Goal: Information Seeking & Learning: Learn about a topic

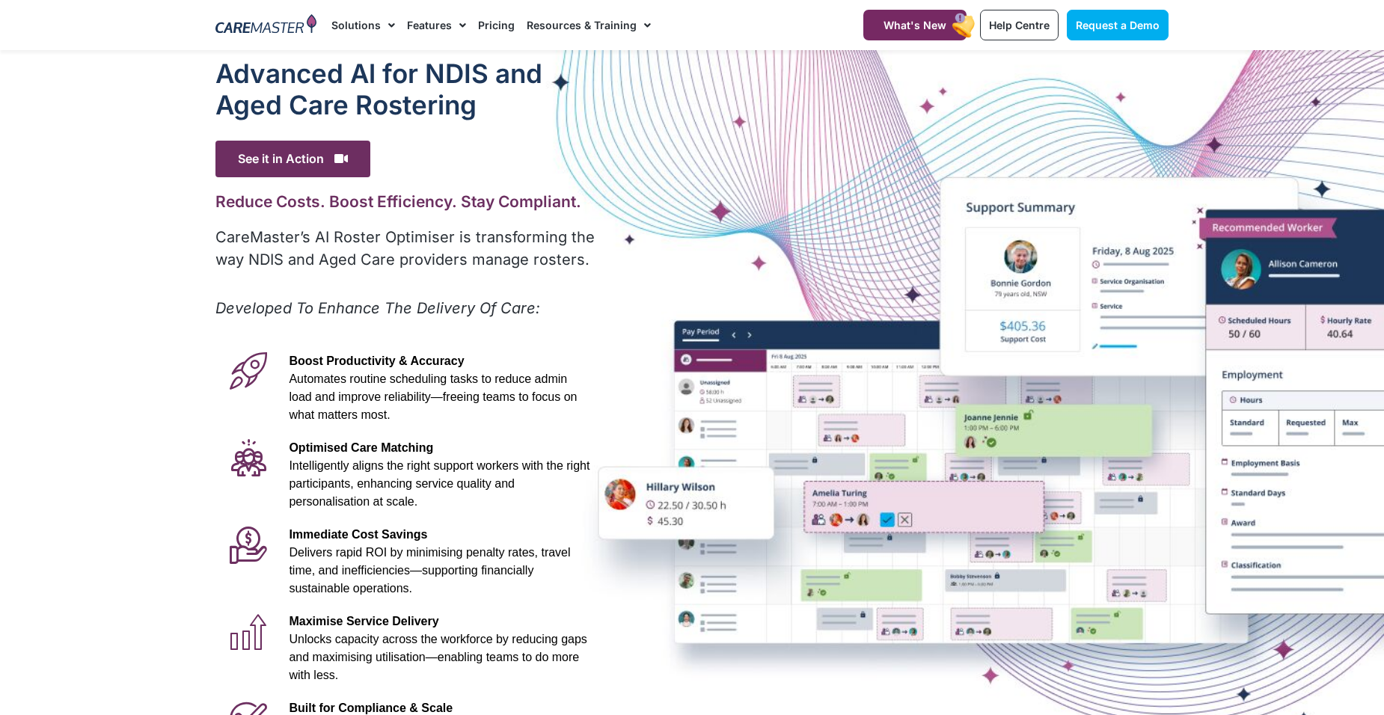
click at [199, 464] on div at bounding box center [692, 418] width 1384 height 736
click at [80, 127] on div at bounding box center [692, 418] width 1384 height 736
drag, startPoint x: 80, startPoint y: 127, endPoint x: 71, endPoint y: 135, distance: 12.2
drag, startPoint x: 71, startPoint y: 135, endPoint x: 532, endPoint y: 368, distance: 516.4
click at [532, 368] on p "Boost Productivity & Accuracy Automates routine scheduling tasks to reduce admi…" at bounding box center [439, 388] width 301 height 72
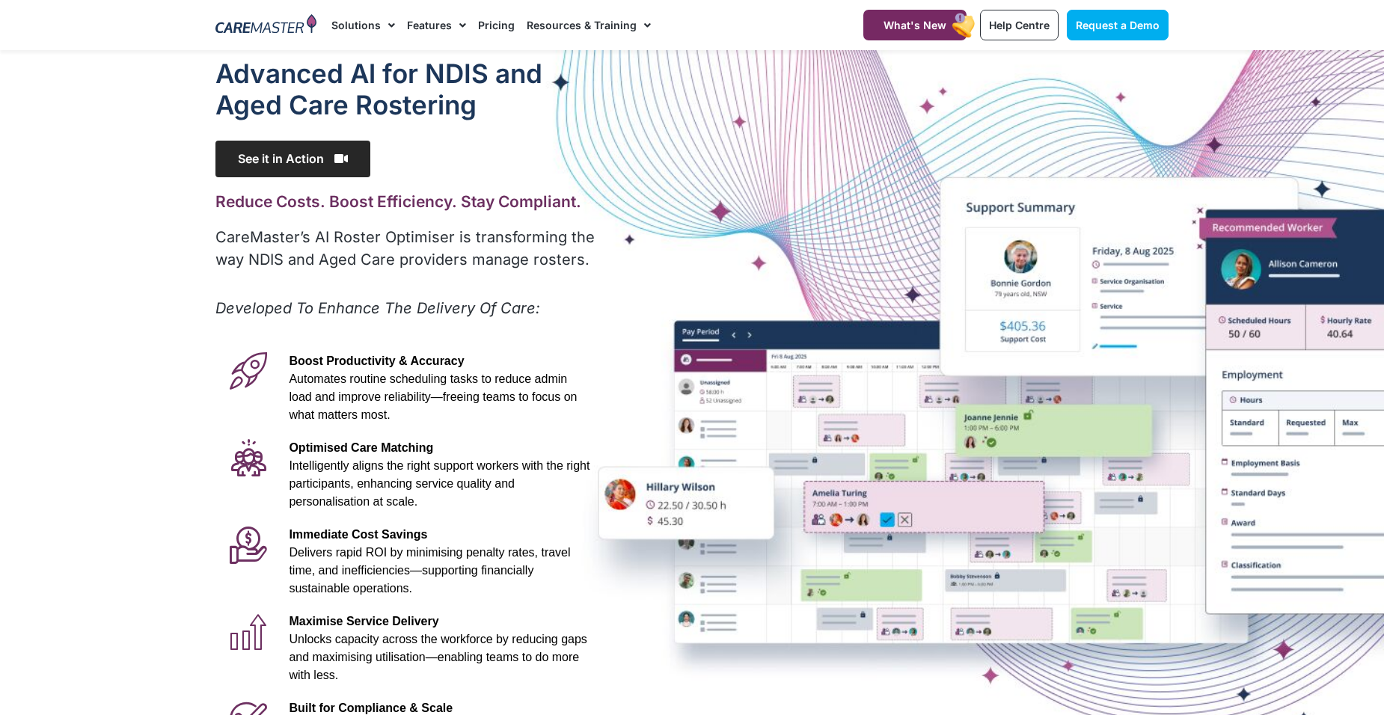
click at [339, 167] on span "See it in Action" at bounding box center [293, 159] width 155 height 37
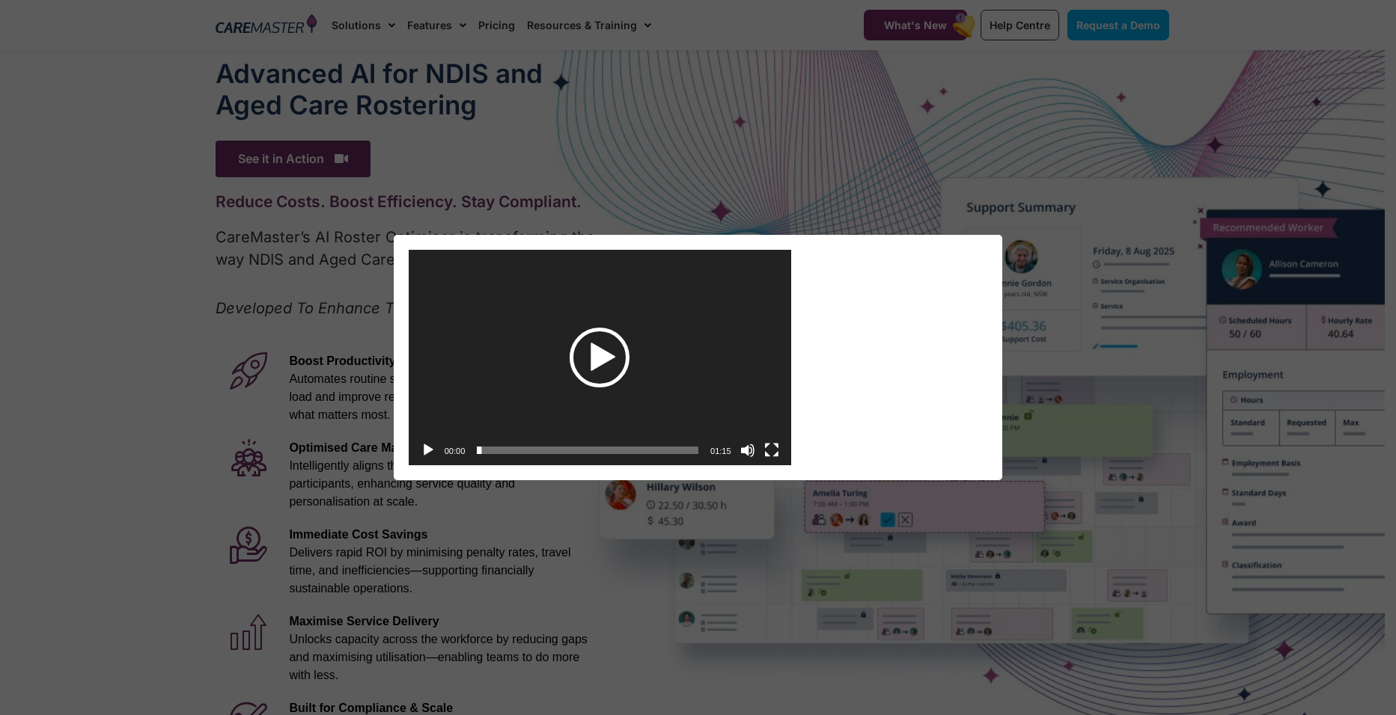
click at [608, 349] on div "Play" at bounding box center [599, 358] width 60 height 60
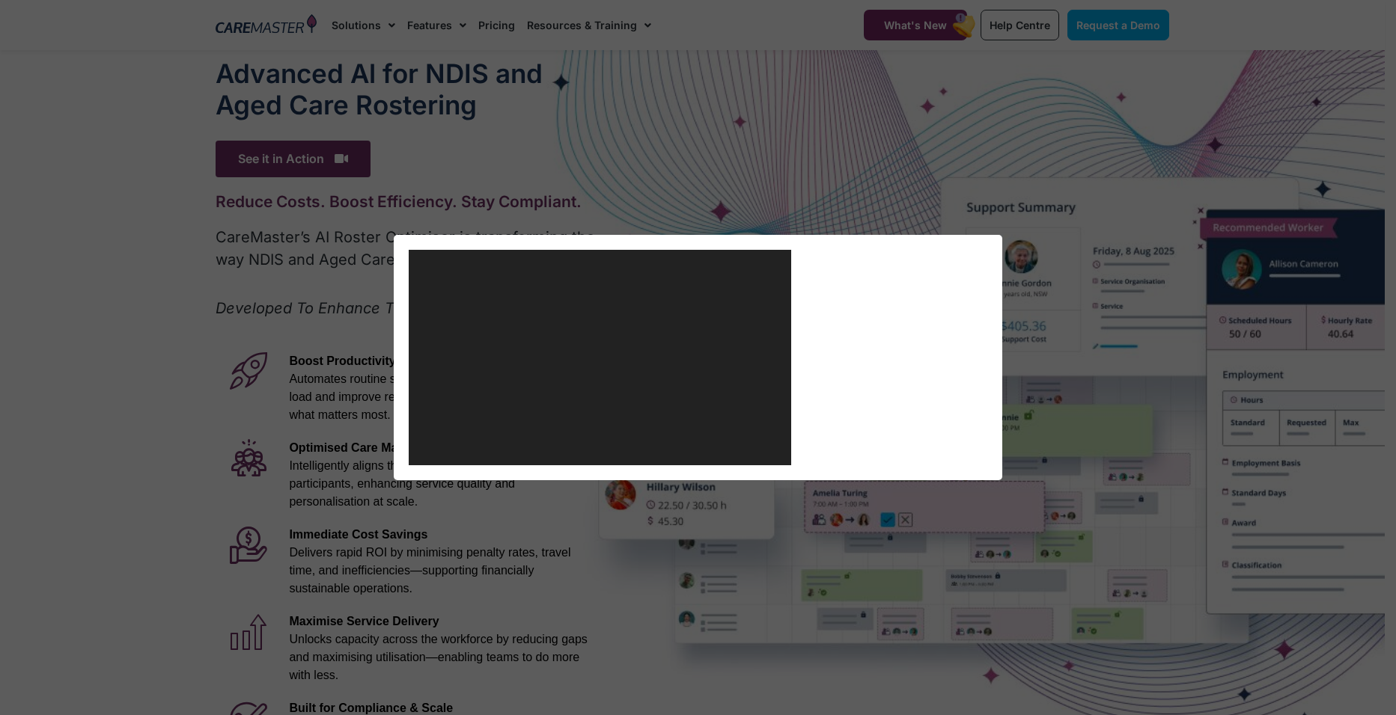
click at [790, 54] on div "Video Player [URL][DOMAIN_NAME] 00:02 00:00 01:15 Use Up/Down Arrow keys to inc…" at bounding box center [698, 357] width 1396 height 715
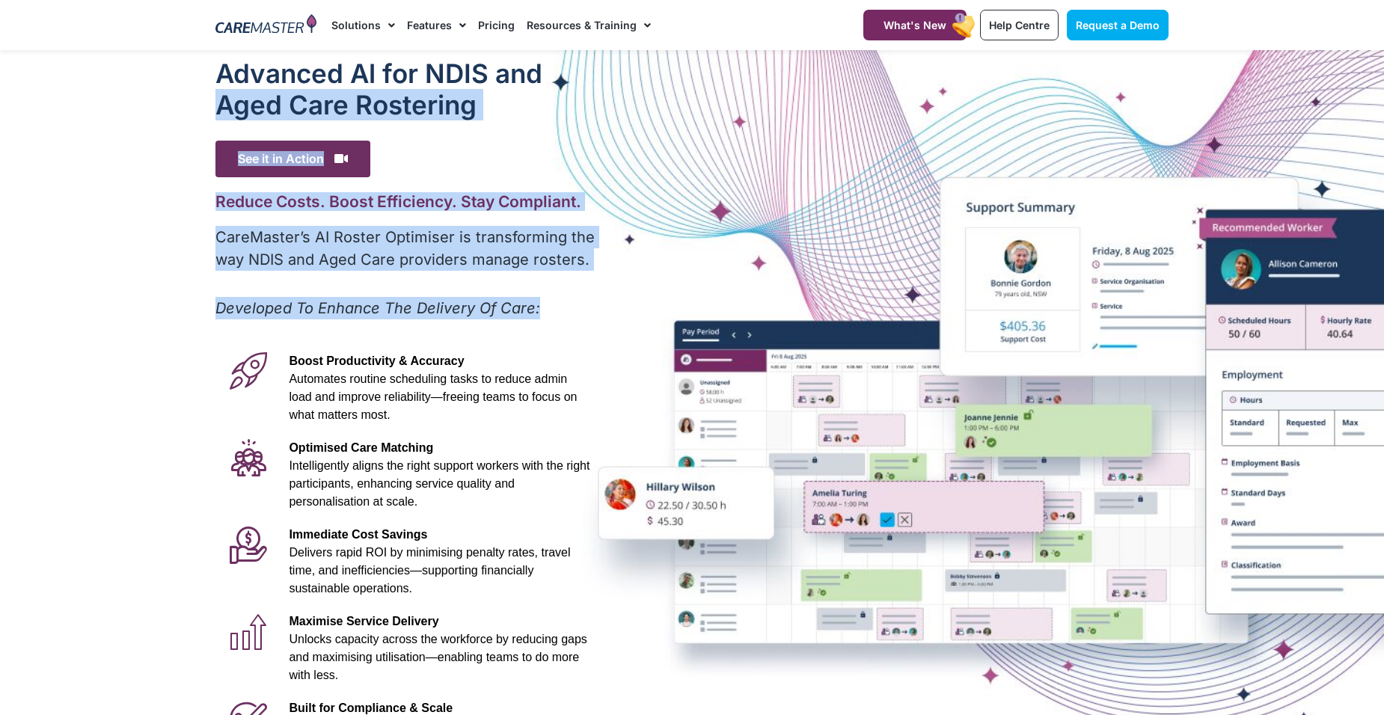
scroll to position [356, 0]
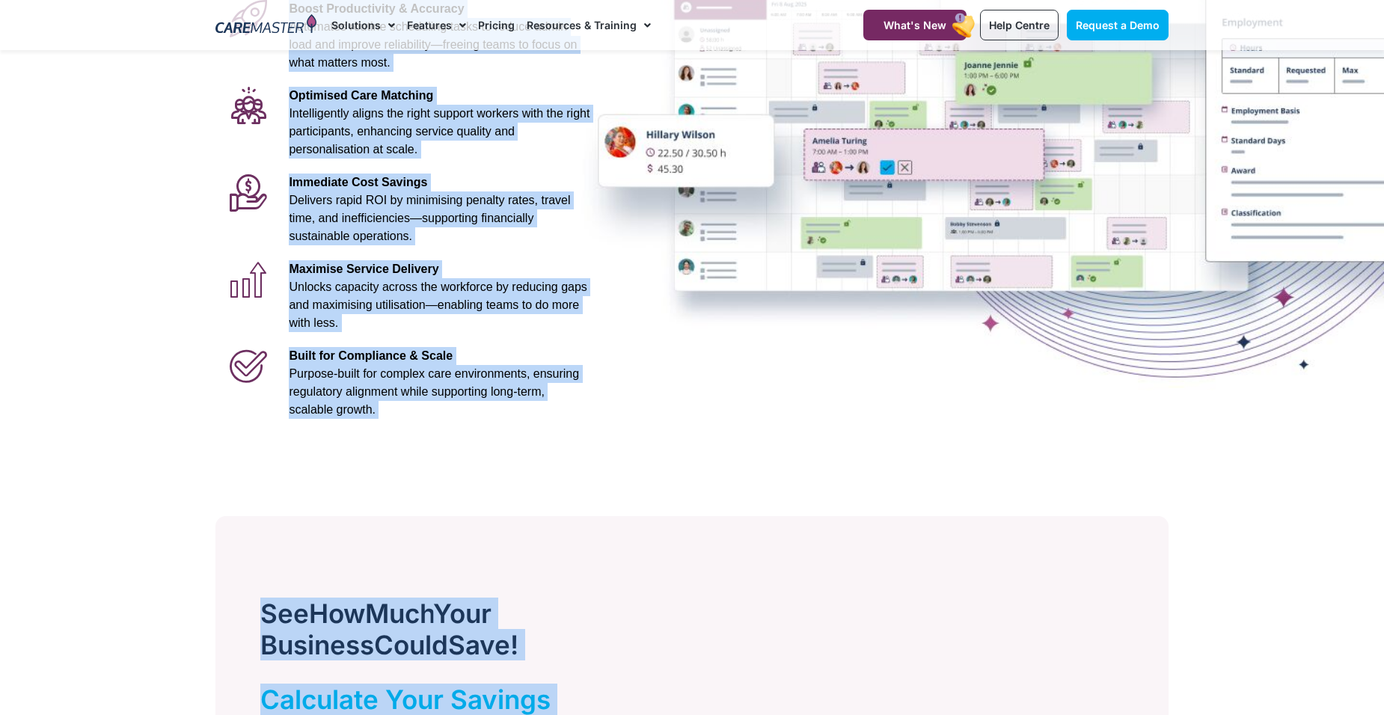
drag, startPoint x: 790, startPoint y: 54, endPoint x: 1398, endPoint y: 754, distance: 926.7
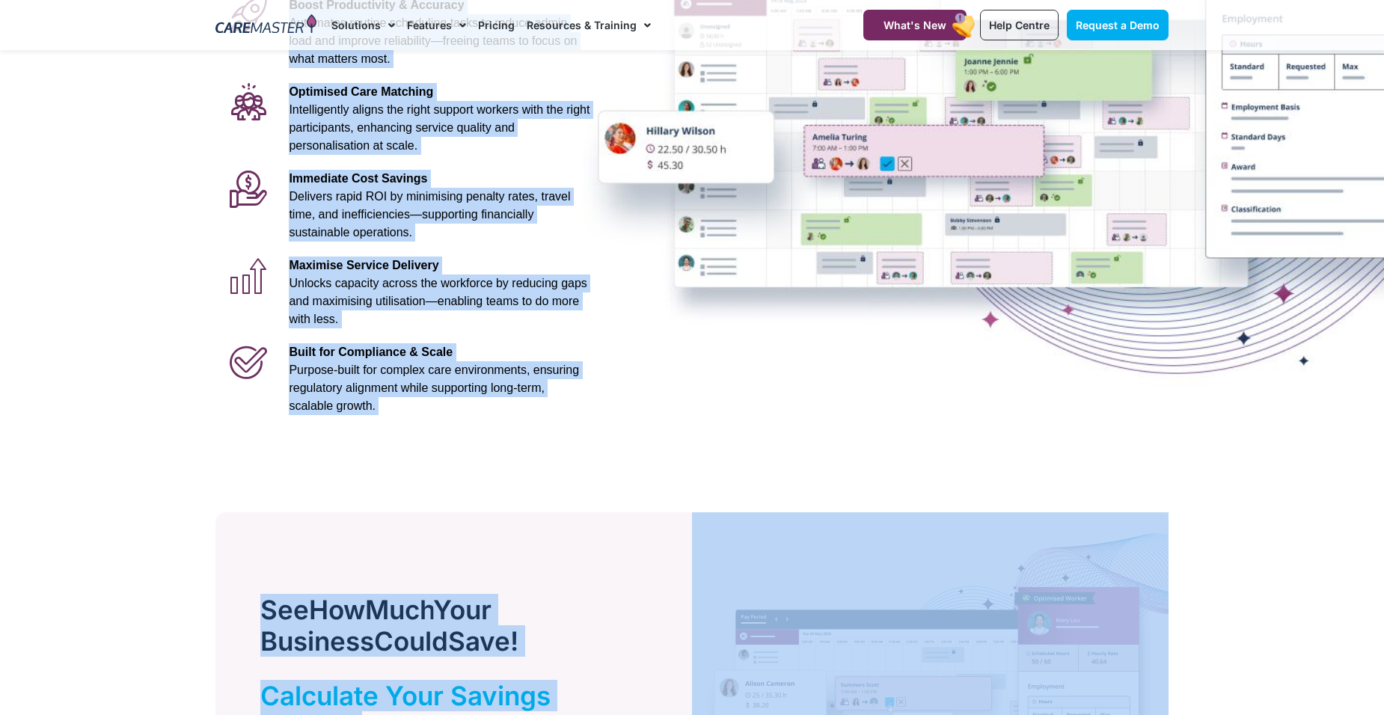
scroll to position [0, 0]
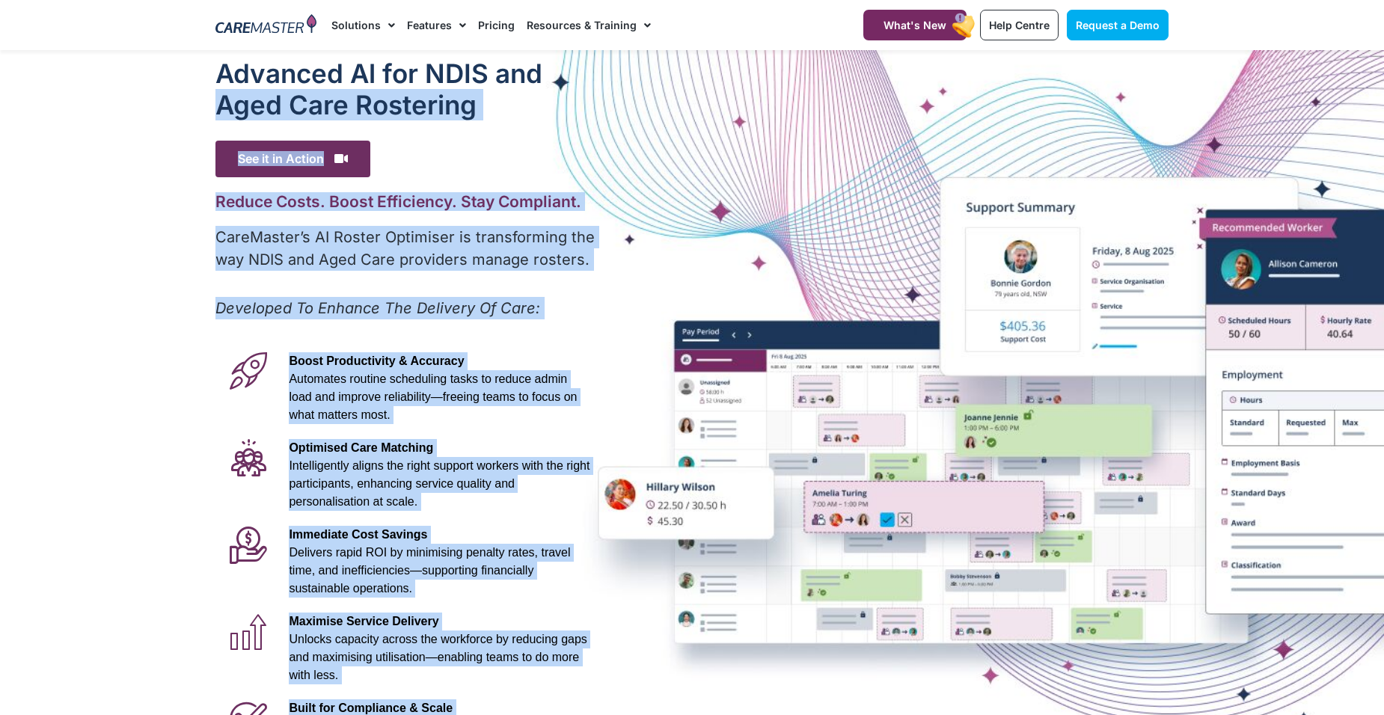
drag, startPoint x: 1367, startPoint y: 488, endPoint x: 1395, endPoint y: 531, distance: 50.9
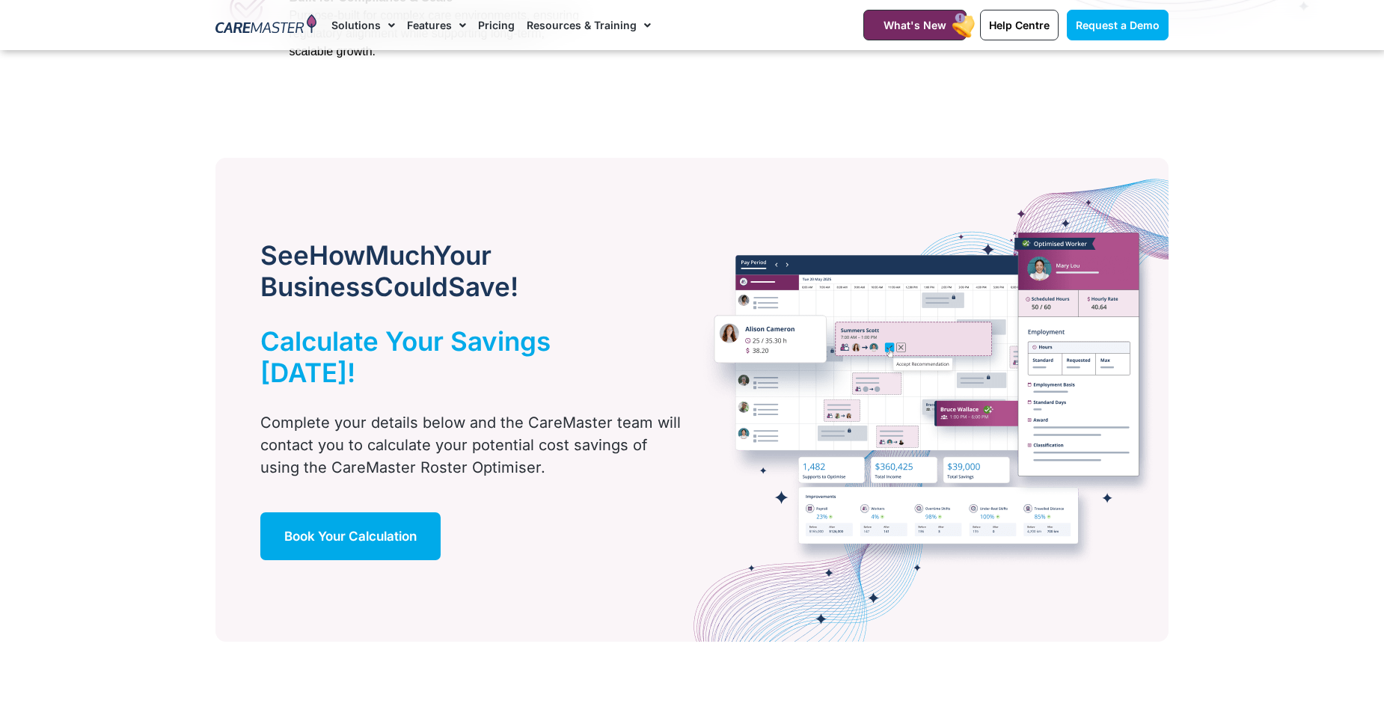
scroll to position [636, 0]
